Goal: Transaction & Acquisition: Book appointment/travel/reservation

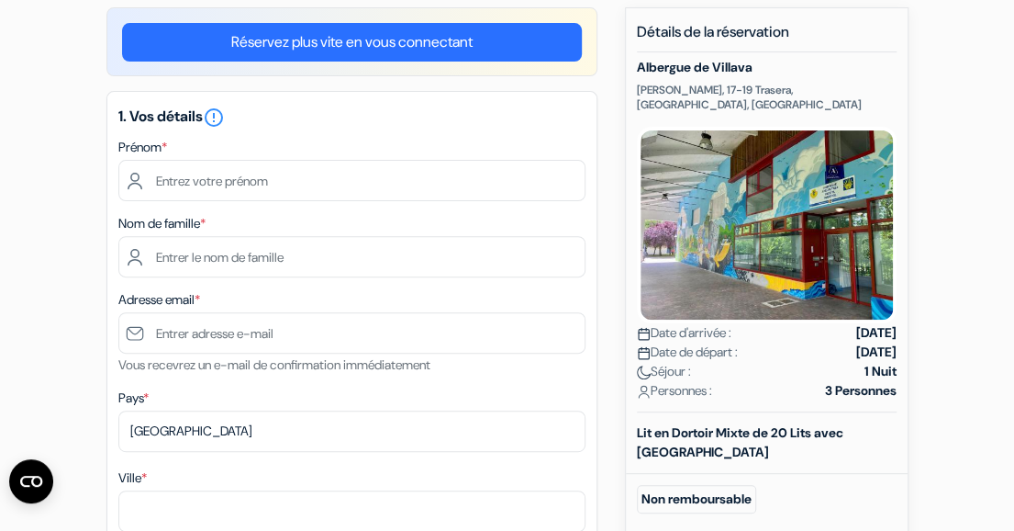
scroll to position [137, 0]
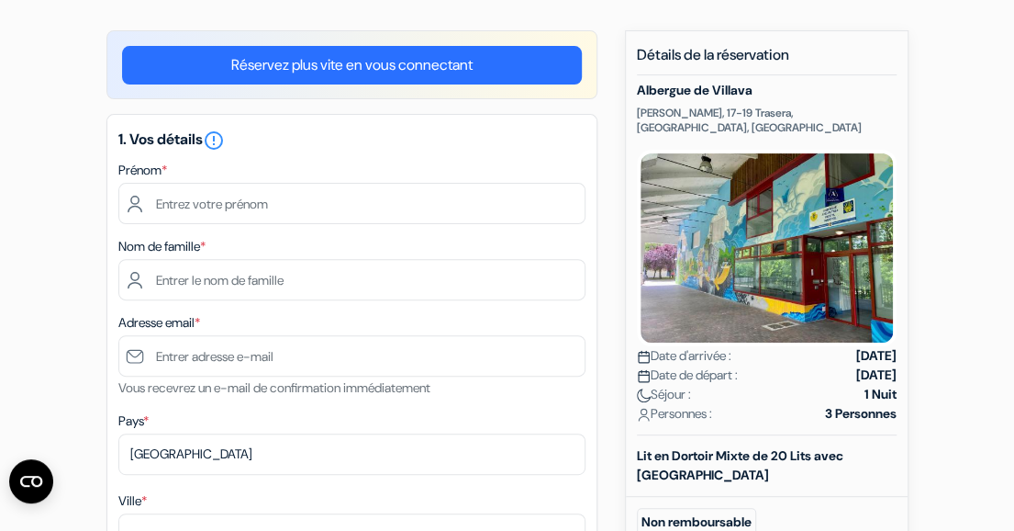
drag, startPoint x: 1020, startPoint y: 41, endPoint x: 969, endPoint y: 78, distance: 62.4
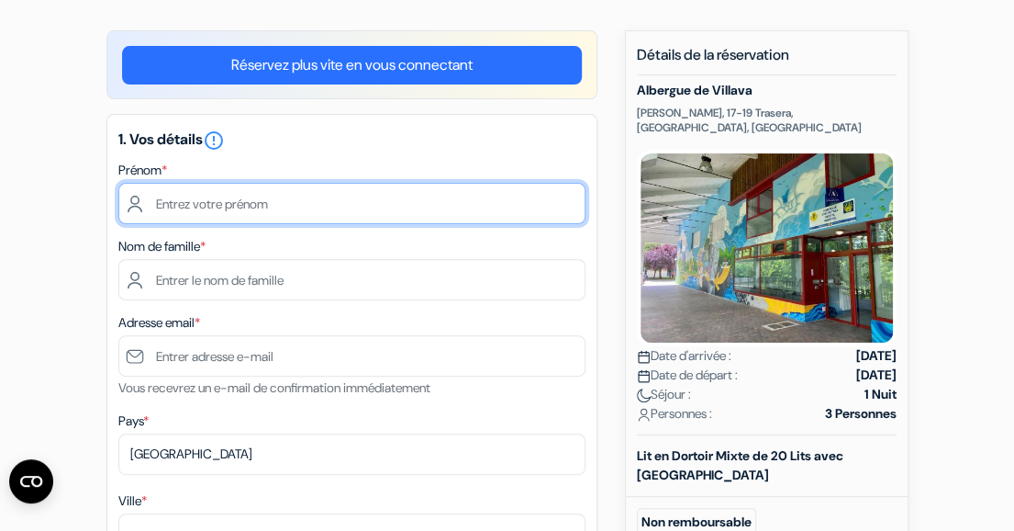
click at [405, 202] on input "text" at bounding box center [351, 203] width 467 height 41
type input "Hegoa"
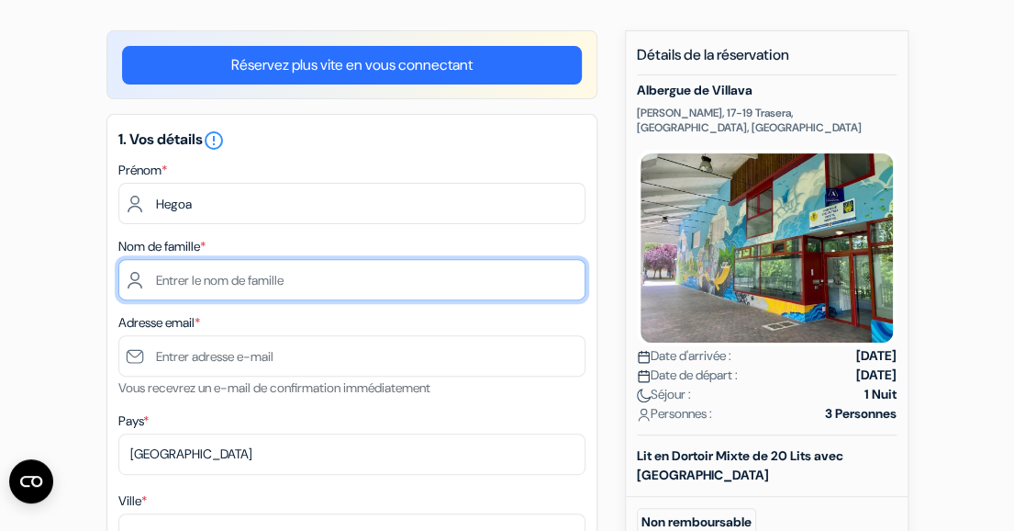
click at [350, 277] on input "text" at bounding box center [351, 279] width 467 height 41
type input "Aracama"
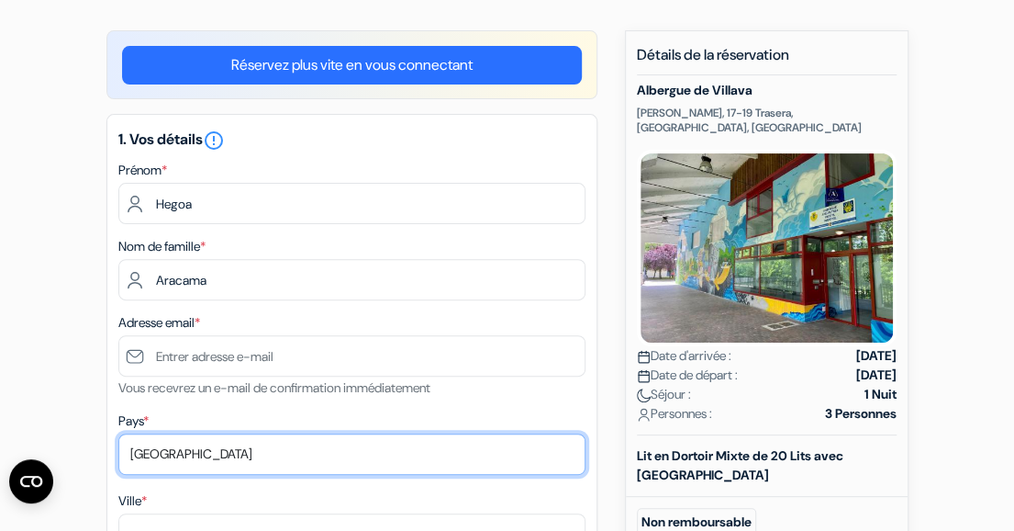
click at [447, 447] on select "Selectionner le pays Abkhazie Afghanistan Afrique du Sud Albanie Algérie Allema…" at bounding box center [351, 453] width 467 height 41
click at [118, 434] on select "Selectionner le pays Abkhazie Afghanistan Afrique du Sud Albanie Algérie Allema…" at bounding box center [351, 453] width 467 height 41
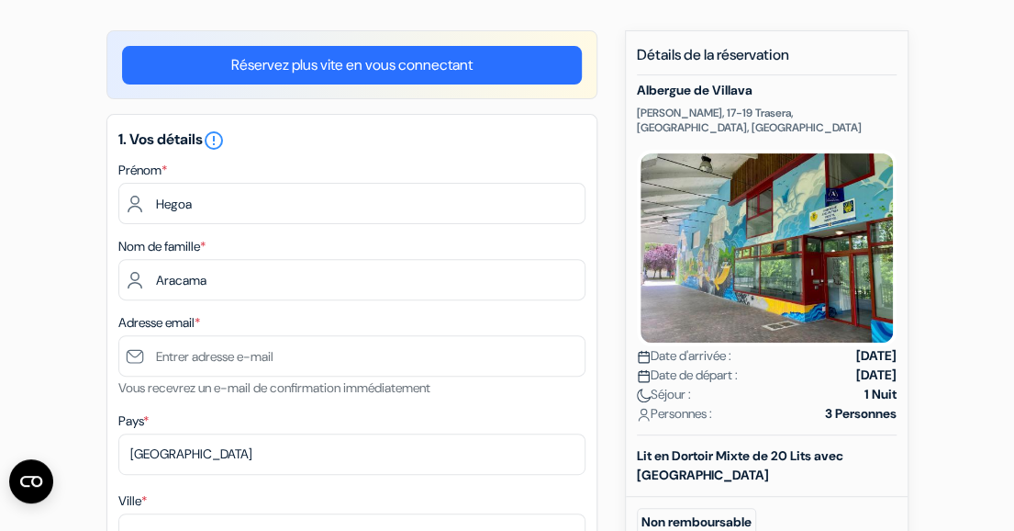
click at [162, 311] on div "Adresse email * Vous recevrez un e-mail de confirmation immédiatement" at bounding box center [351, 354] width 467 height 87
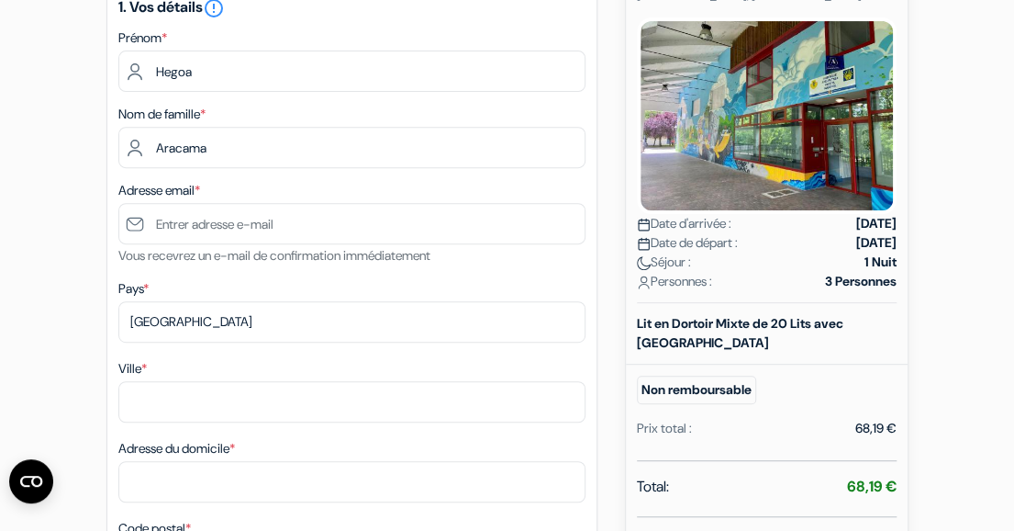
scroll to position [303, 0]
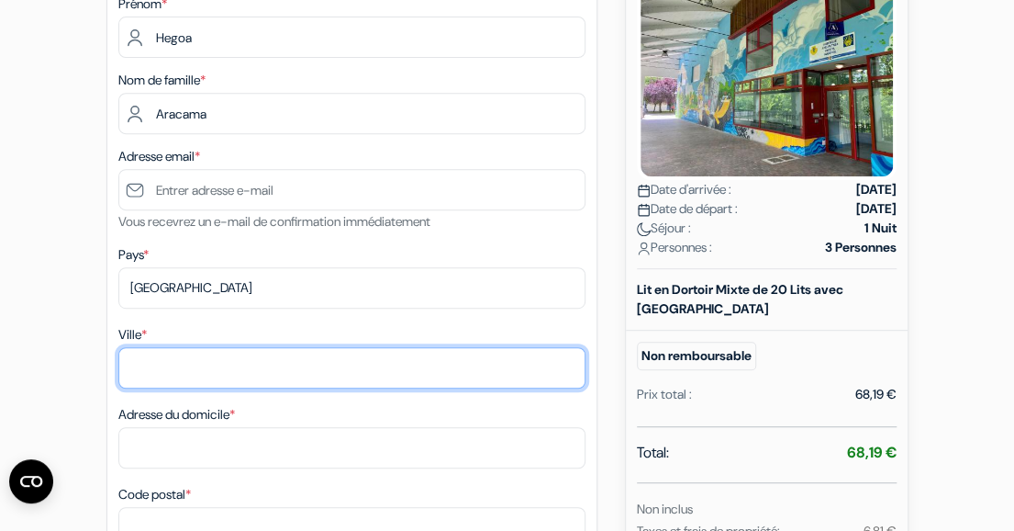
click at [171, 375] on input "Ville *" at bounding box center [351, 367] width 467 height 41
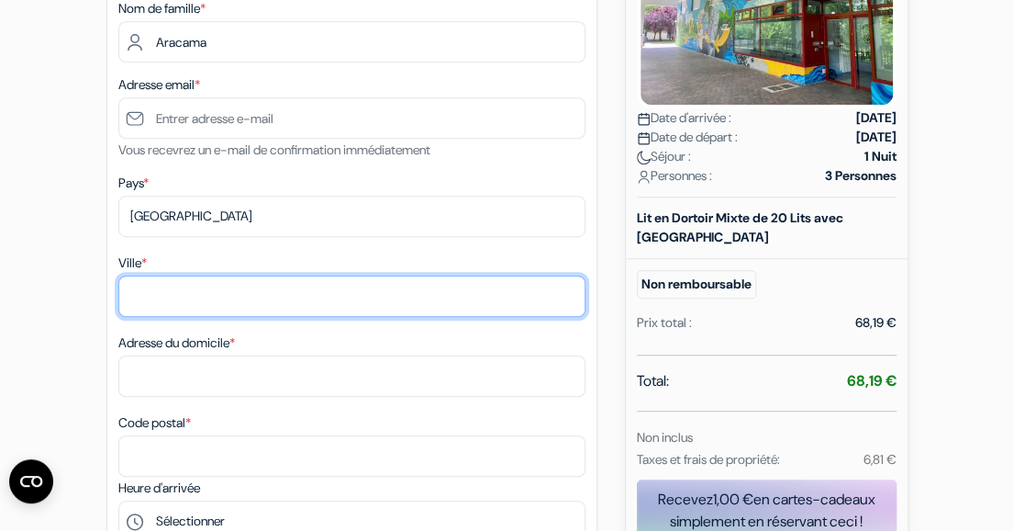
scroll to position [361, 0]
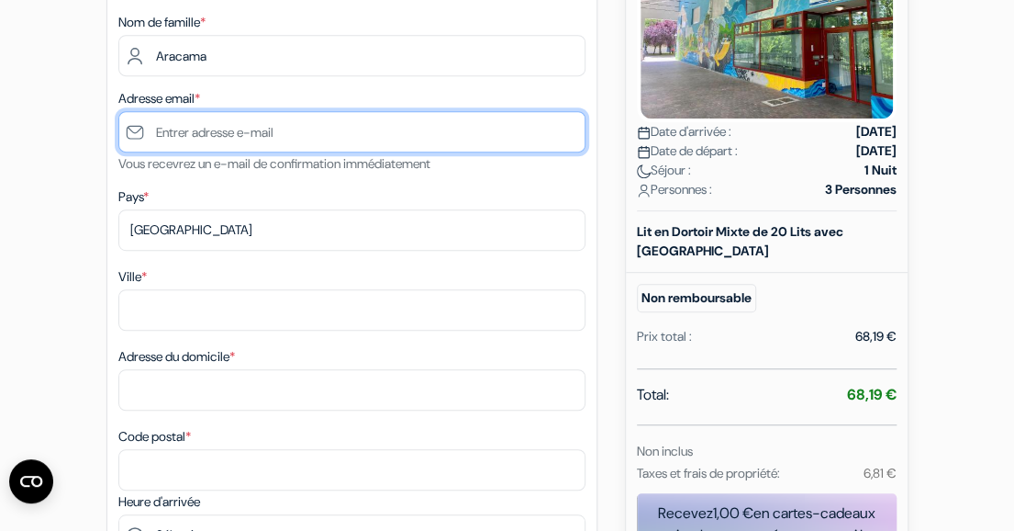
click at [333, 143] on input "text" at bounding box center [351, 131] width 467 height 41
type input "[EMAIL_ADDRESS][DOMAIN_NAME]"
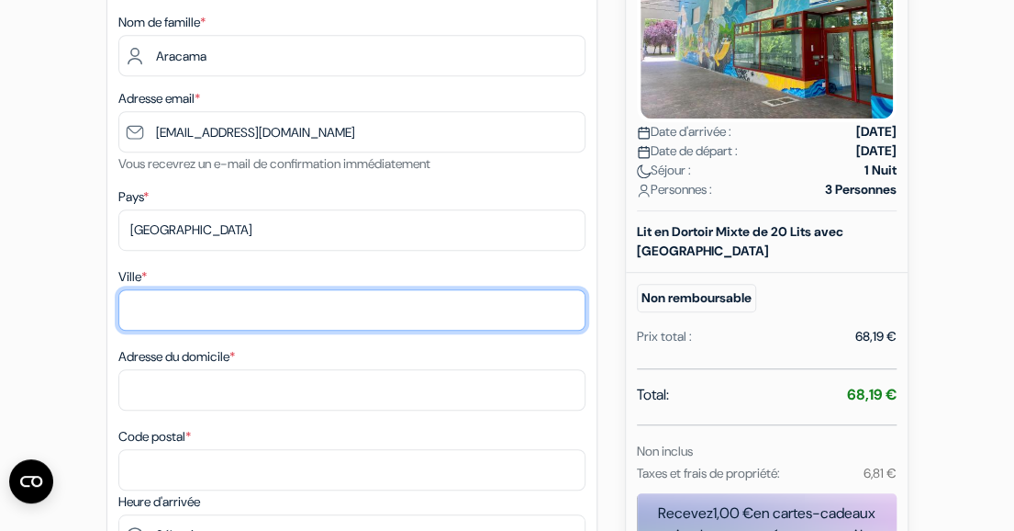
click at [356, 319] on input "Ville *" at bounding box center [351, 309] width 467 height 41
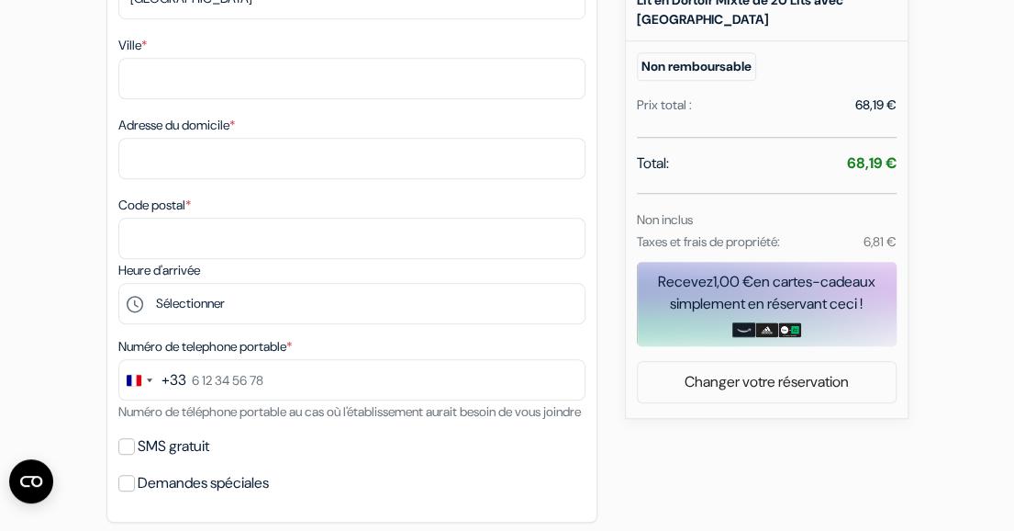
scroll to position [624, 0]
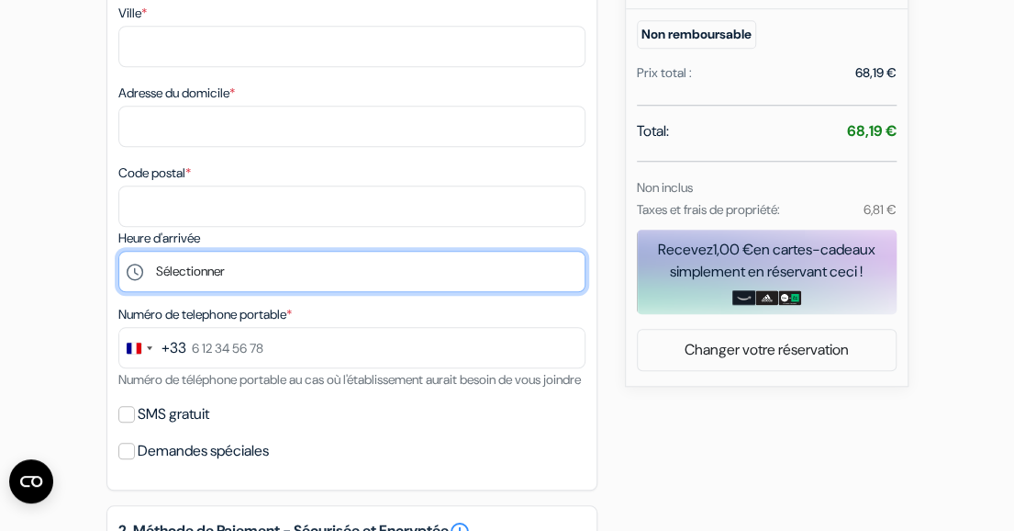
click at [239, 278] on select "Sélectionner 13:00 14:00 15:00 16:00 17:00 18:00 19:00" at bounding box center [351, 271] width 467 height 41
select select "18"
click at [118, 254] on select "Sélectionner 13:00 14:00 15:00 16:00 17:00 18:00 19:00" at bounding box center [351, 271] width 467 height 41
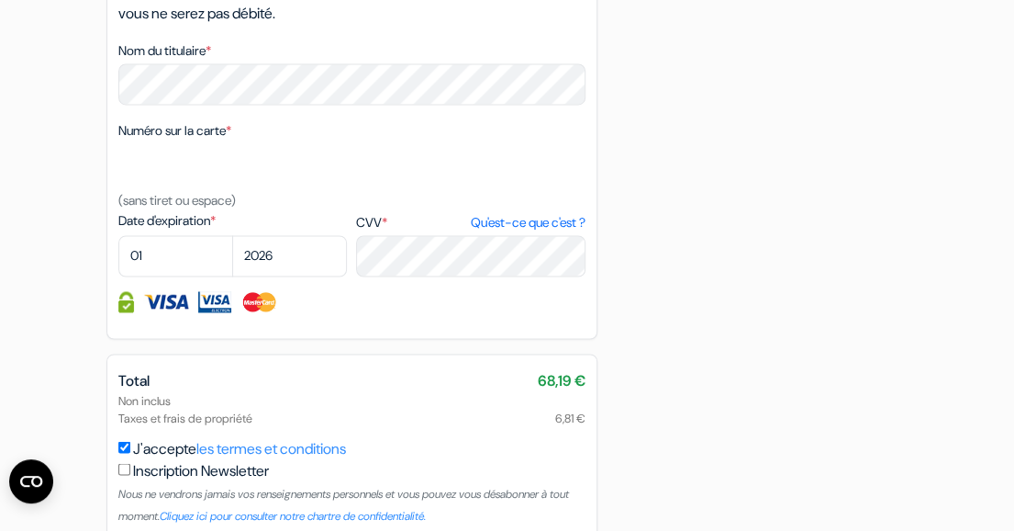
scroll to position [1177, 0]
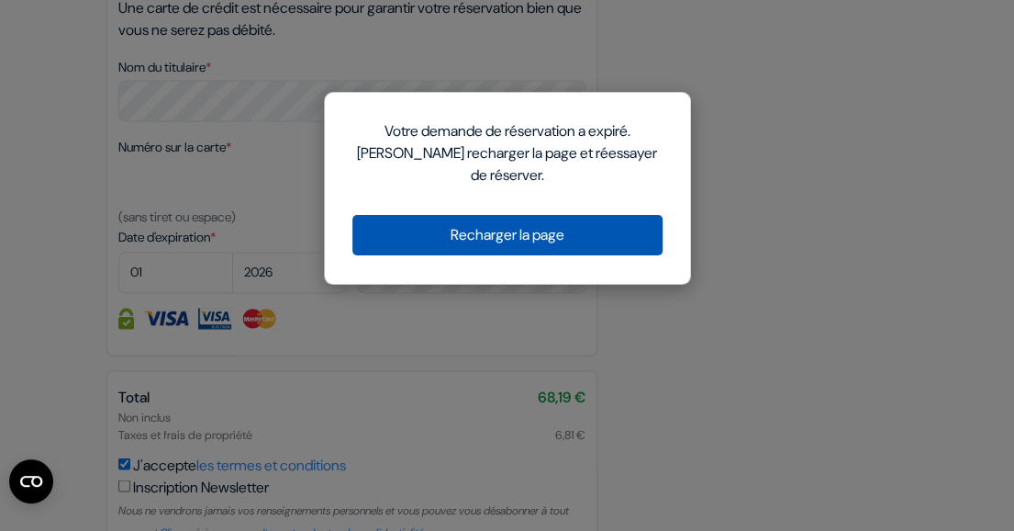
click at [564, 238] on button "Recharger la page" at bounding box center [508, 235] width 310 height 40
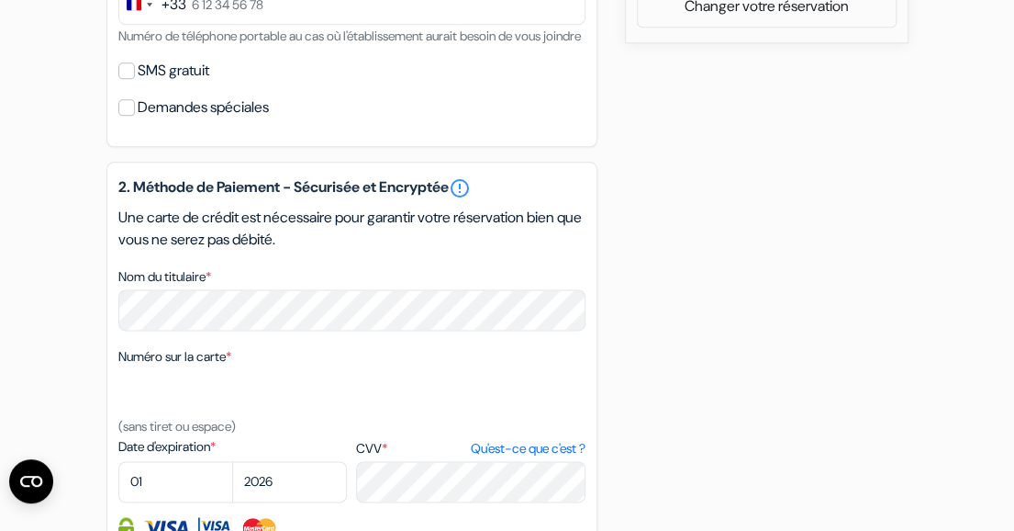
scroll to position [986, 0]
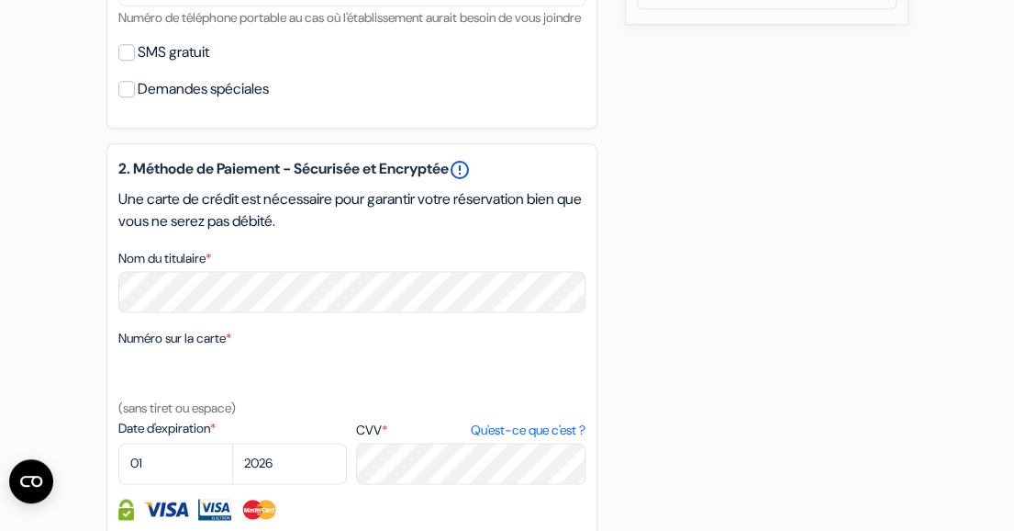
click at [471, 181] on link "error_outline" at bounding box center [460, 170] width 22 height 22
click at [840, 427] on div "add_box [GEOGRAPHIC_DATA] [STREET_ADDRESS] Détails de l'établissement X Albergu…" at bounding box center [507, 4] width 881 height 1646
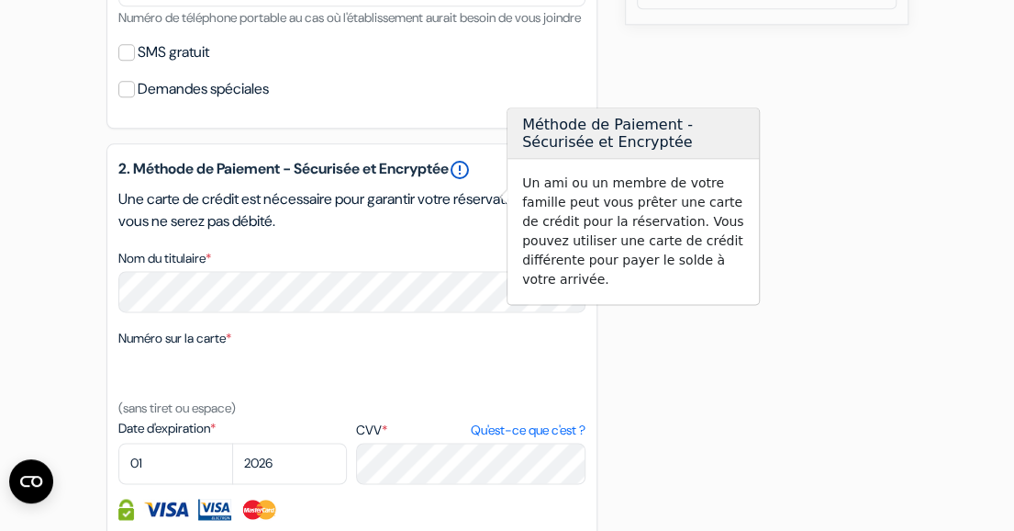
click at [471, 181] on link "error_outline" at bounding box center [460, 170] width 22 height 22
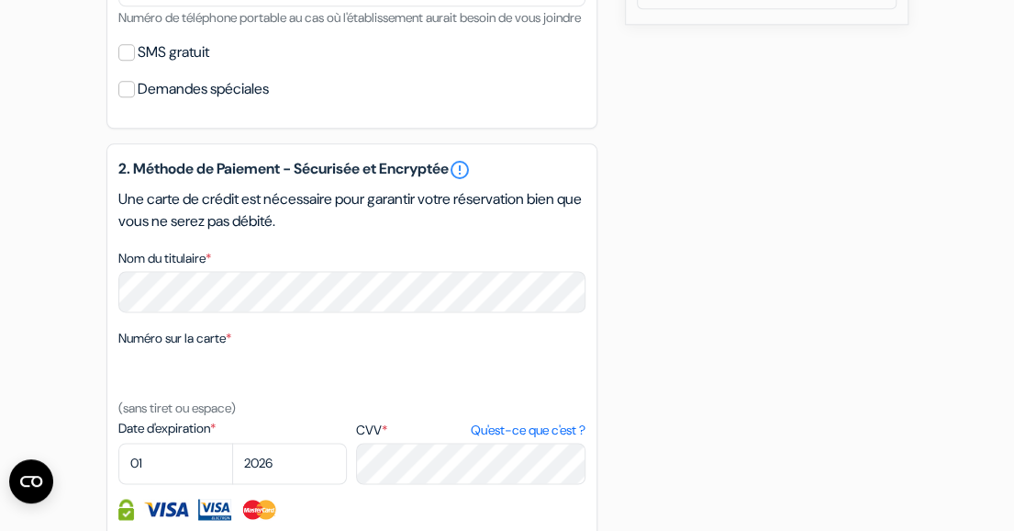
click at [468, 232] on p "Une carte de crédit est nécessaire pour garantir votre réservation bien que vou…" at bounding box center [351, 210] width 467 height 44
click at [414, 231] on p "Une carte de crédit est nécessaire pour garantir votre réservation bien que vou…" at bounding box center [351, 210] width 467 height 44
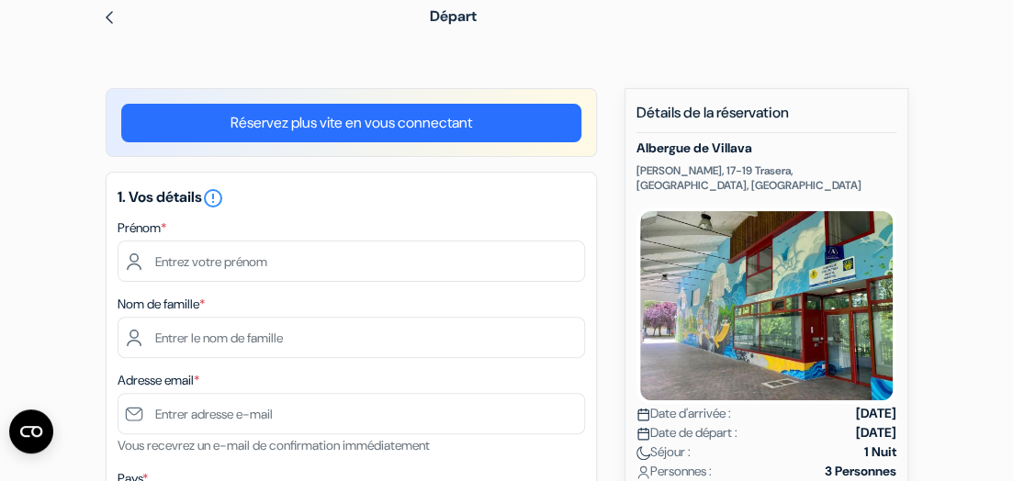
scroll to position [81, 0]
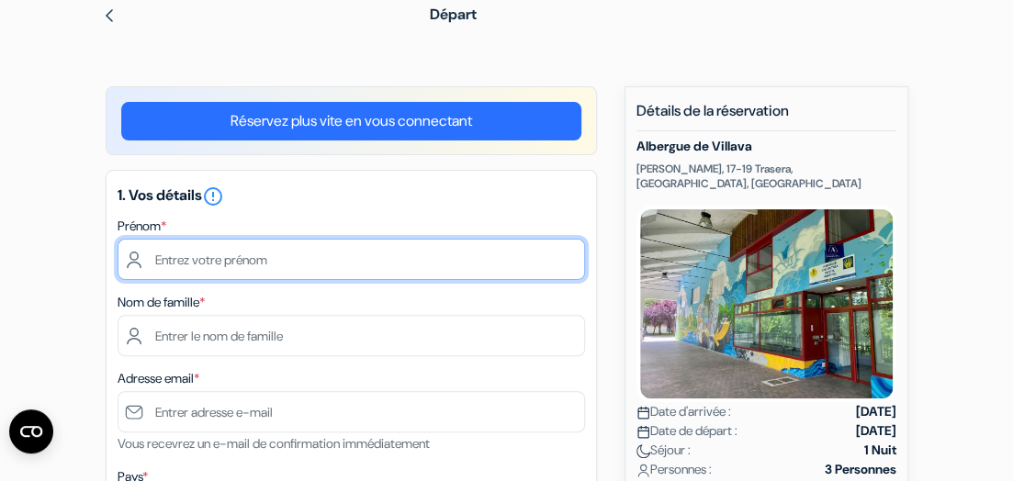
click at [254, 269] on input "text" at bounding box center [351, 259] width 467 height 41
type input "Hegoa"
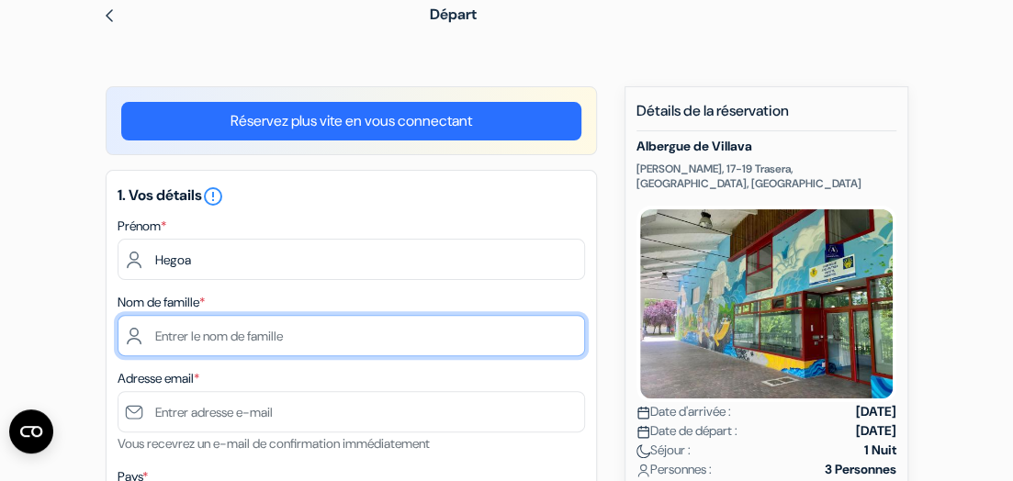
click at [252, 340] on input "text" at bounding box center [351, 335] width 467 height 41
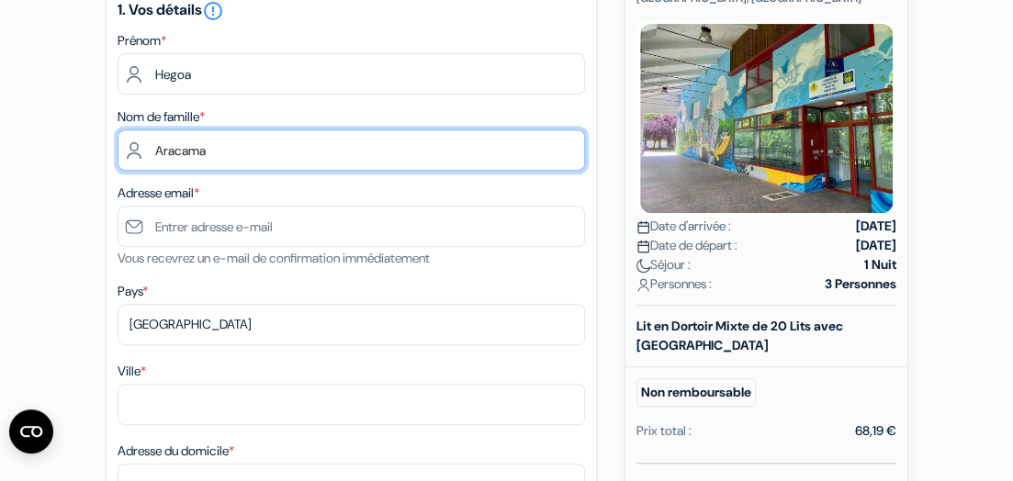
scroll to position [268, 0]
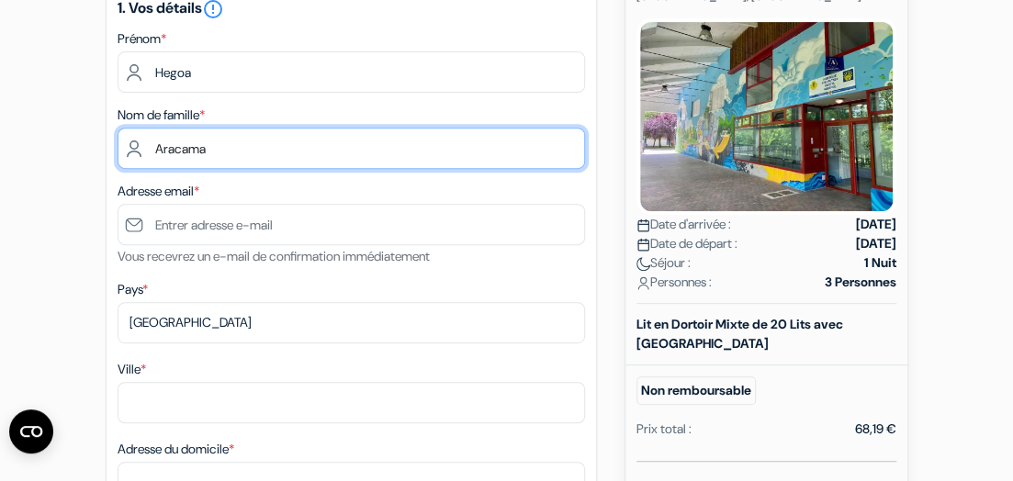
type input "Aracama"
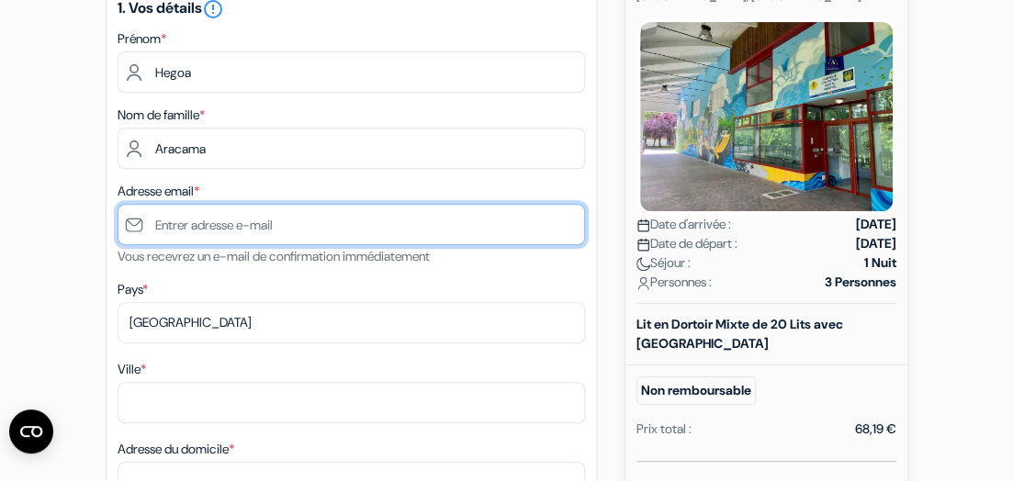
click at [387, 234] on input "text" at bounding box center [351, 224] width 467 height 41
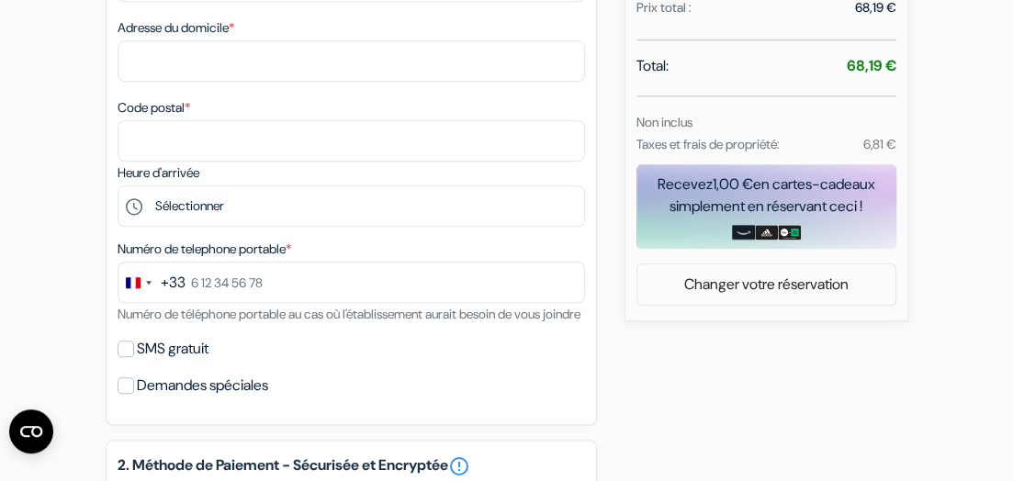
scroll to position [710, 0]
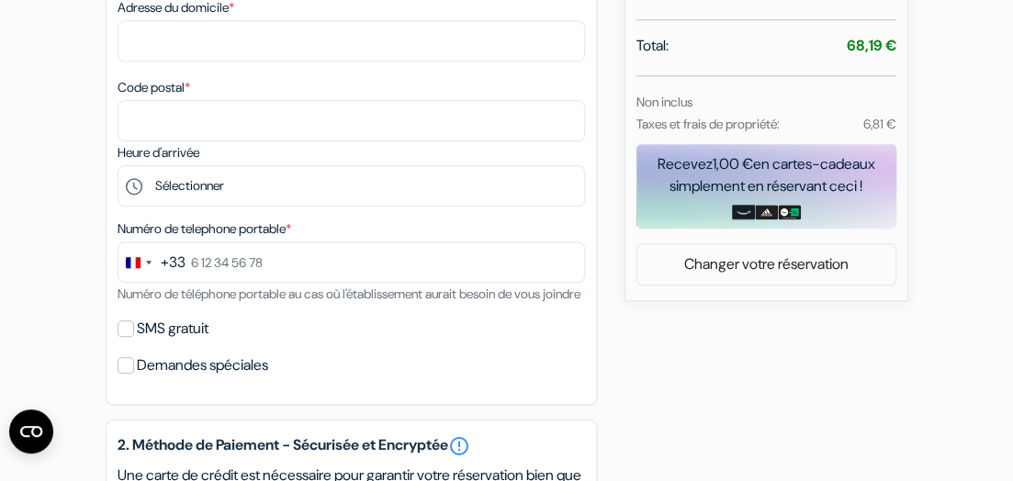
type input "[EMAIL_ADDRESS][DOMAIN_NAME]"
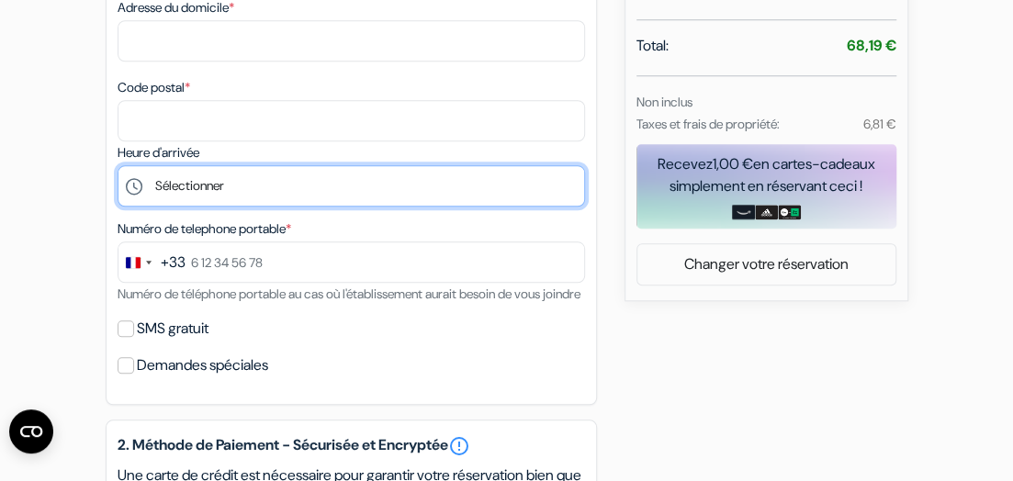
click at [333, 194] on select "Sélectionner 13:00 14:00 15:00 16:00 17:00 18:00 19:00" at bounding box center [351, 185] width 467 height 41
select select "18"
click at [118, 169] on select "Sélectionner 13:00 14:00 15:00 16:00 17:00 18:00 19:00" at bounding box center [351, 185] width 467 height 41
